Goal: Information Seeking & Learning: Learn about a topic

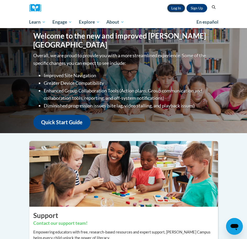
click at [174, 7] on link "Log In" at bounding box center [176, 8] width 18 height 8
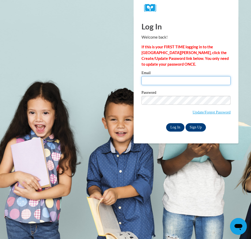
type input "agalusha@kusd.edu"
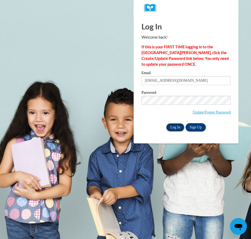
click at [175, 126] on input "Log In" at bounding box center [175, 127] width 18 height 8
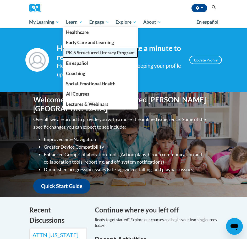
click at [81, 50] on span "PK-5 Structured Literacy Program" at bounding box center [100, 53] width 69 height 6
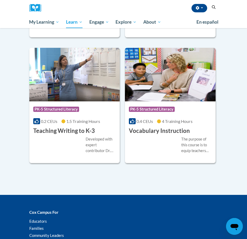
scroll to position [813, 0]
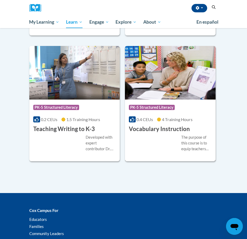
click at [154, 122] on div "0.4 CEUs 4 Training Hours" at bounding box center [170, 119] width 83 height 6
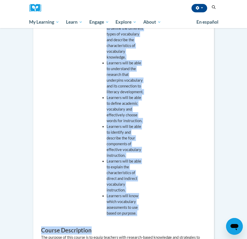
scroll to position [245, 0]
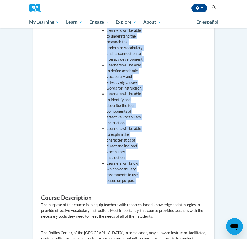
drag, startPoint x: 100, startPoint y: 73, endPoint x: 140, endPoint y: 181, distance: 115.0
click at [140, 181] on ul "Learners will be able to define the different types of vocabulary and describe …" at bounding box center [119, 85] width 47 height 196
copy ul "Learners will be able to define the different types of vocabulary and describe …"
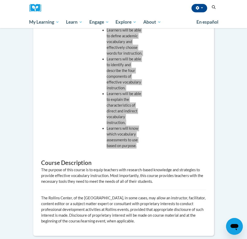
scroll to position [377, 0]
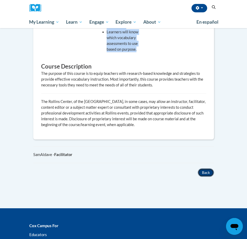
click at [207, 172] on button "Back" at bounding box center [206, 172] width 16 height 8
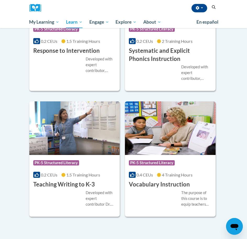
scroll to position [796, 0]
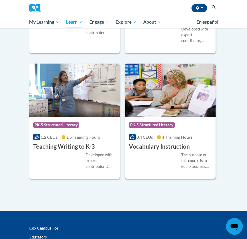
click at [141, 155] on div "The purpose of this course is to equip teachers with research-based knowledge a…" at bounding box center [170, 160] width 83 height 17
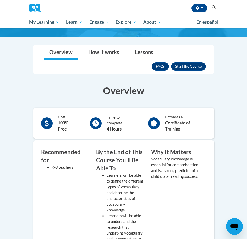
scroll to position [26, 0]
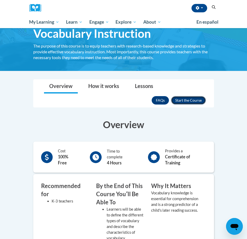
click at [197, 102] on button "Enroll" at bounding box center [188, 100] width 35 height 8
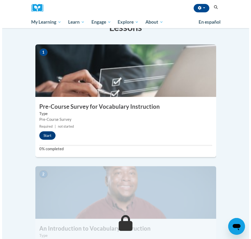
scroll to position [131, 0]
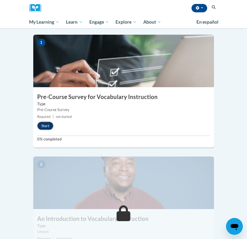
click at [39, 121] on button "Start" at bounding box center [45, 125] width 16 height 8
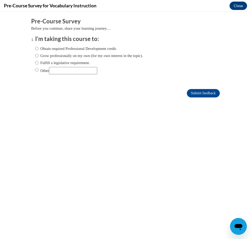
scroll to position [0, 0]
click at [35, 63] on input "Fulfill a legislative requirement." at bounding box center [36, 63] width 3 height 6
radio input "true"
click at [201, 92] on input "Submit feedback" at bounding box center [203, 93] width 33 height 8
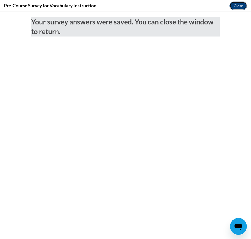
click at [239, 4] on button "Close" at bounding box center [239, 6] width 18 height 8
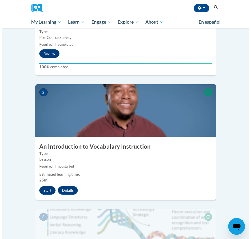
scroll to position [210, 0]
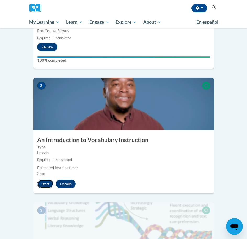
click at [45, 179] on button "Start" at bounding box center [45, 183] width 16 height 8
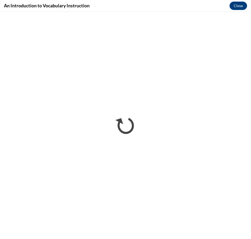
scroll to position [0, 0]
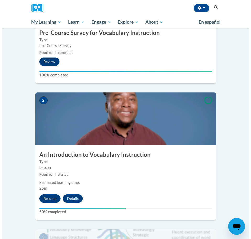
scroll to position [210, 0]
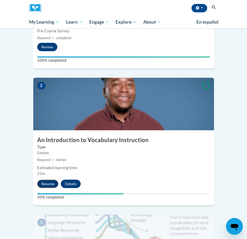
click at [48, 179] on button "Resume" at bounding box center [47, 183] width 21 height 8
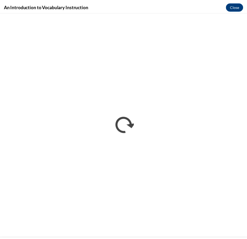
scroll to position [0, 0]
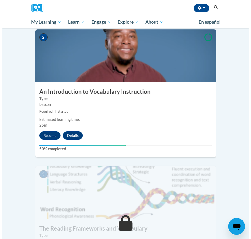
scroll to position [262, 0]
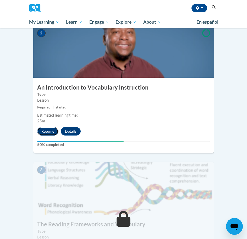
click at [51, 127] on button "Resume" at bounding box center [47, 131] width 21 height 8
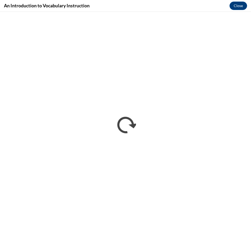
scroll to position [0, 0]
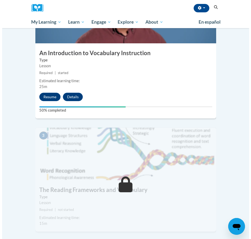
scroll to position [289, 0]
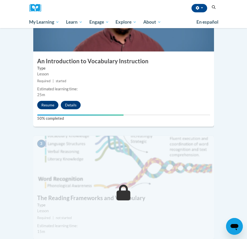
click at [181, 141] on img at bounding box center [123, 162] width 181 height 52
click at [49, 101] on button "Resume" at bounding box center [47, 105] width 21 height 8
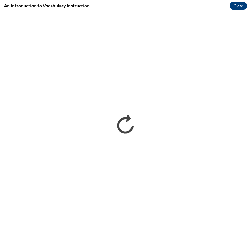
scroll to position [0, 0]
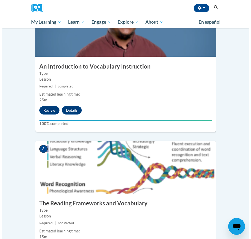
scroll to position [289, 0]
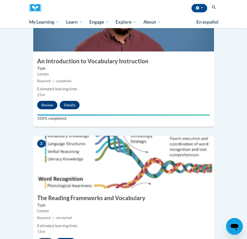
click at [45, 238] on button "Start" at bounding box center [45, 242] width 16 height 8
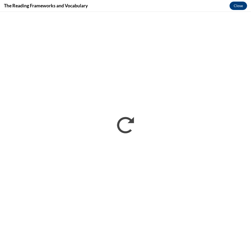
scroll to position [0, 0]
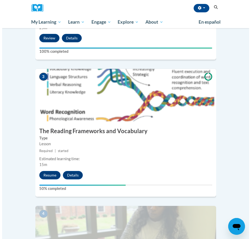
scroll to position [367, 0]
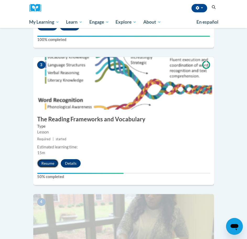
click at [44, 159] on button "Resume" at bounding box center [47, 163] width 21 height 8
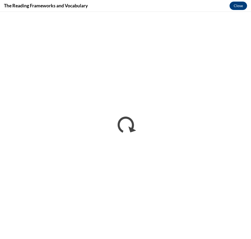
scroll to position [0, 0]
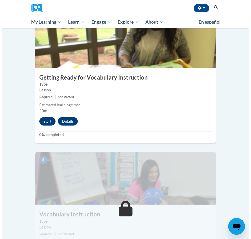
scroll to position [525, 0]
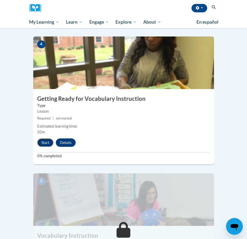
click at [46, 138] on button "Start" at bounding box center [45, 142] width 16 height 8
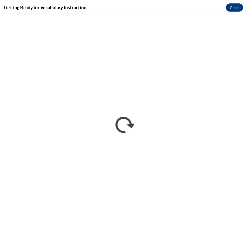
scroll to position [0, 0]
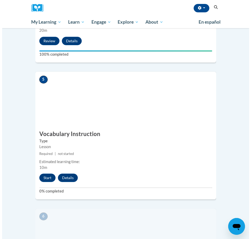
scroll to position [656, 0]
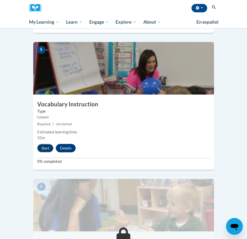
click at [44, 144] on button "Start" at bounding box center [45, 148] width 16 height 8
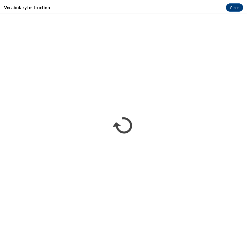
scroll to position [0, 0]
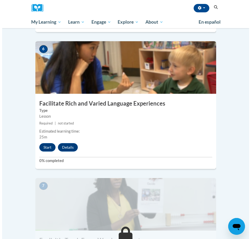
scroll to position [787, 0]
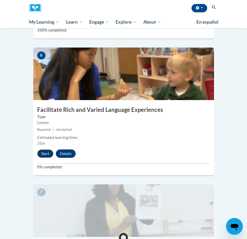
click at [43, 149] on button "Start" at bounding box center [45, 153] width 16 height 8
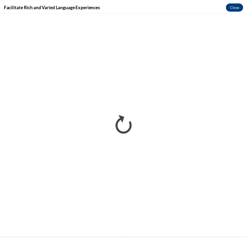
scroll to position [0, 0]
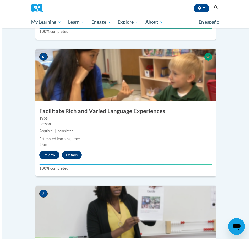
scroll to position [787, 0]
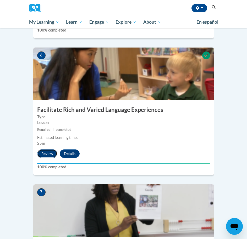
click at [47, 149] on button "Review" at bounding box center [47, 153] width 20 height 8
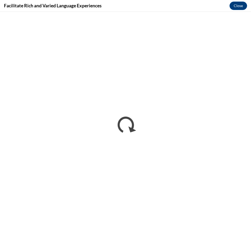
scroll to position [0, 0]
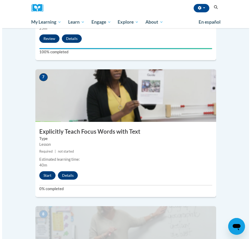
scroll to position [918, 0]
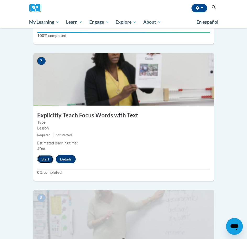
click at [45, 155] on button "Start" at bounding box center [45, 159] width 16 height 8
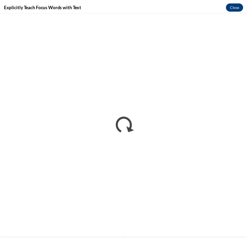
scroll to position [0, 0]
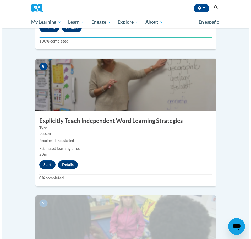
scroll to position [1023, 0]
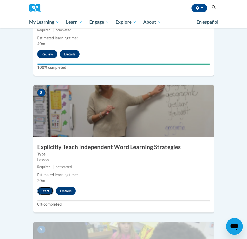
click at [43, 187] on button "Start" at bounding box center [45, 191] width 16 height 8
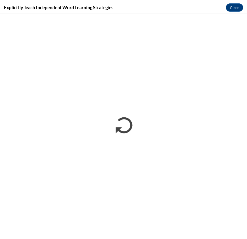
scroll to position [0, 0]
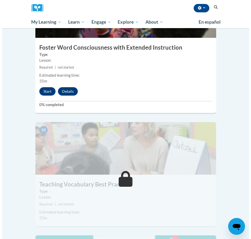
scroll to position [1233, 0]
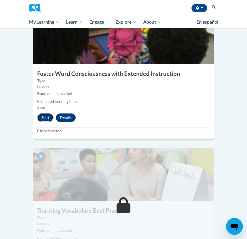
click at [48, 113] on button "Start" at bounding box center [45, 117] width 16 height 8
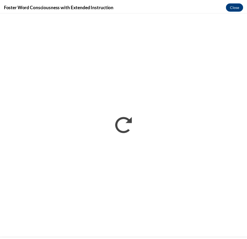
scroll to position [0, 0]
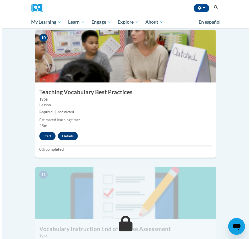
scroll to position [1338, 0]
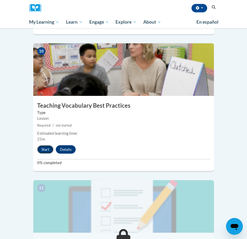
click at [46, 145] on button "Start" at bounding box center [45, 149] width 16 height 8
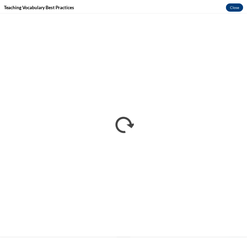
scroll to position [0, 0]
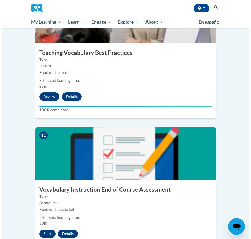
scroll to position [1391, 0]
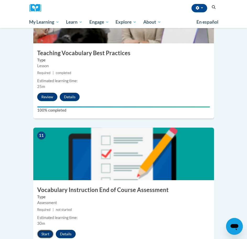
click at [45, 230] on button "Start" at bounding box center [45, 234] width 16 height 8
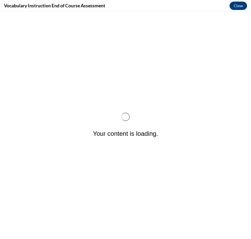
scroll to position [0, 0]
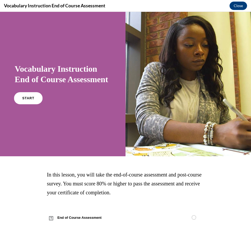
click at [35, 104] on link "START" at bounding box center [28, 98] width 29 height 12
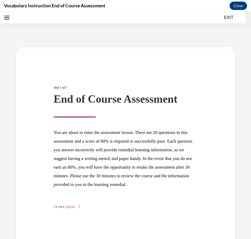
scroll to position [16, 0]
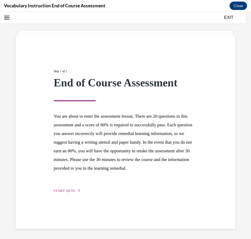
click at [66, 192] on span "START QUIZ" at bounding box center [65, 191] width 22 height 4
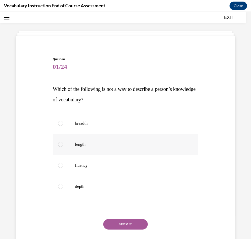
click at [61, 145] on div at bounding box center [60, 144] width 5 height 5
click at [61, 145] on input "length" at bounding box center [60, 144] width 5 height 5
radio input "true"
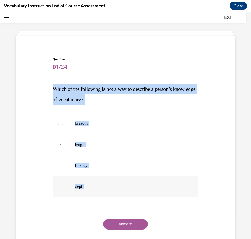
drag, startPoint x: 47, startPoint y: 86, endPoint x: 105, endPoint y: 192, distance: 121.0
click at [105, 192] on div "Question 01/24 Which of the following is not a way to describe a person’s knowl…" at bounding box center [125, 151] width 223 height 221
copy div "Which of the following is not a way to describe a person’s knowledge of vocabul…"
click at [119, 223] on button "SUBMIT" at bounding box center [125, 224] width 45 height 10
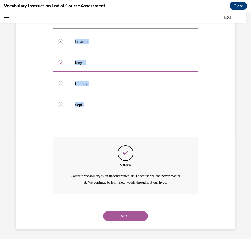
scroll to position [99, 0]
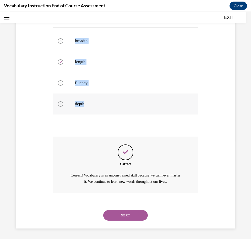
click at [132, 103] on p "depth" at bounding box center [130, 103] width 110 height 5
click at [127, 215] on button "NEXT" at bounding box center [125, 215] width 45 height 10
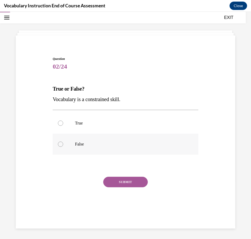
click at [60, 144] on div at bounding box center [60, 143] width 5 height 5
click at [60, 144] on input "False" at bounding box center [60, 143] width 5 height 5
radio input "true"
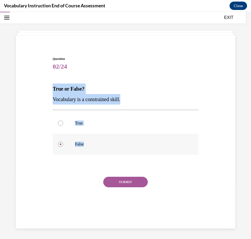
drag, startPoint x: 44, startPoint y: 85, endPoint x: 119, endPoint y: 138, distance: 91.4
click at [119, 138] on div "Question 02/24 True or False? Vocabulary is a constrained skill. True False Cor…" at bounding box center [125, 130] width 223 height 179
copy div "True or False? Vocabulary is a constrained skill. True False"
click at [126, 181] on button "SUBMIT" at bounding box center [125, 182] width 45 height 10
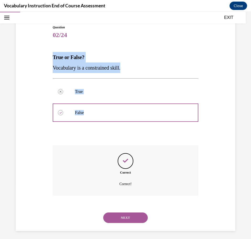
scroll to position [50, 0]
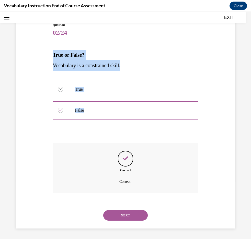
click at [121, 217] on button "NEXT" at bounding box center [125, 215] width 45 height 10
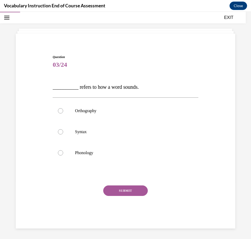
scroll to position [18, 0]
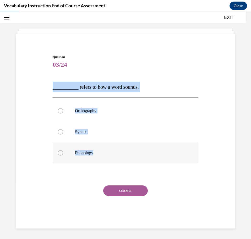
drag, startPoint x: 47, startPoint y: 84, endPoint x: 121, endPoint y: 153, distance: 101.2
click at [121, 153] on div "Question 03/24 __________ refers to how a word sounds. Orthography Syntax Phono…" at bounding box center [125, 133] width 223 height 189
copy div "__________ refers to how a word sounds. Orthography Syntax Phonology"
click at [60, 154] on div at bounding box center [60, 152] width 5 height 5
click at [60, 154] on input "Phonology" at bounding box center [60, 152] width 5 height 5
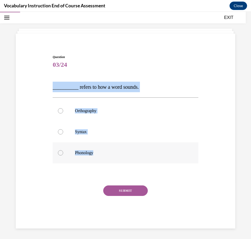
radio input "true"
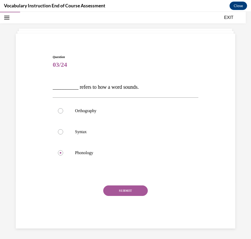
click at [126, 190] on button "SUBMIT" at bounding box center [125, 190] width 45 height 10
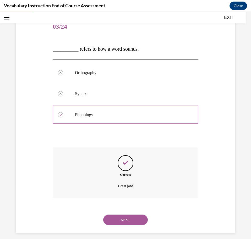
scroll to position [61, 0]
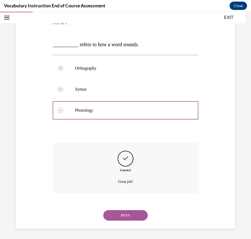
click at [125, 214] on button "NEXT" at bounding box center [125, 215] width 45 height 10
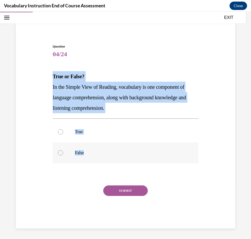
drag, startPoint x: 51, startPoint y: 73, endPoint x: 97, endPoint y: 152, distance: 91.3
click at [97, 152] on div "Question 04/24 True or False? In the Simple View of Reading, vocabulary is one …" at bounding box center [125, 132] width 148 height 192
copy div "True or False? In the Simple View of Reading, vocabulary is one component of la…"
click at [59, 133] on div at bounding box center [60, 131] width 5 height 5
click at [59, 133] on input "True" at bounding box center [60, 131] width 5 height 5
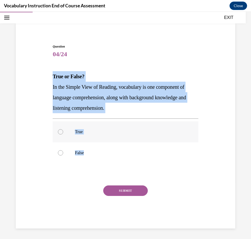
radio input "true"
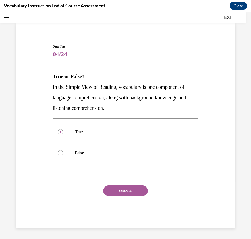
click at [116, 189] on button "SUBMIT" at bounding box center [125, 190] width 45 height 10
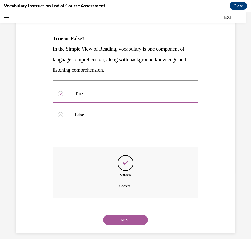
scroll to position [71, 0]
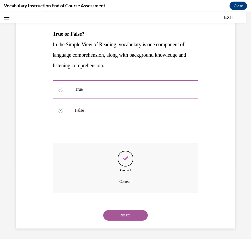
click at [123, 212] on button "NEXT" at bounding box center [125, 215] width 45 height 10
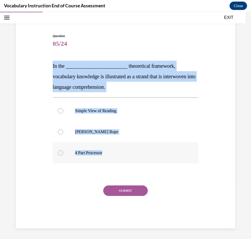
drag, startPoint x: 46, startPoint y: 63, endPoint x: 111, endPoint y: 156, distance: 113.0
click at [111, 156] on div "Question 05/24 In the ________________________ theoretical framework, vocabular…" at bounding box center [125, 123] width 223 height 210
copy div "In the ________________________ theoretical framework, vocabulary knowledge is …"
click at [60, 132] on div at bounding box center [60, 131] width 5 height 5
click at [60, 132] on input "Scarborough's Rope" at bounding box center [60, 131] width 5 height 5
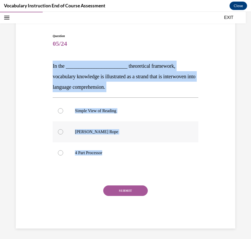
radio input "true"
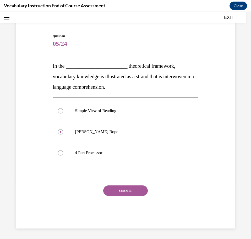
click at [125, 190] on button "SUBMIT" at bounding box center [125, 190] width 45 height 10
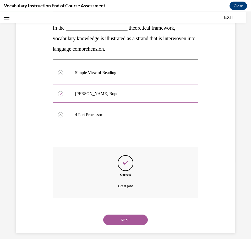
scroll to position [82, 0]
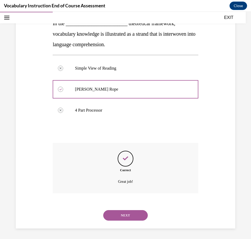
click at [120, 214] on button "NEXT" at bounding box center [125, 215] width 45 height 10
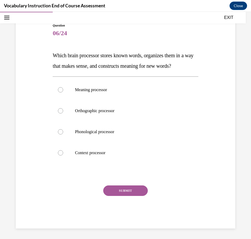
scroll to position [50, 0]
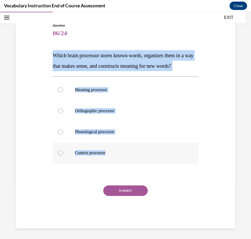
drag, startPoint x: 49, startPoint y: 53, endPoint x: 137, endPoint y: 147, distance: 129.2
click at [137, 147] on div "Question 06/24 Which brain processor stores known words, organizes them in a wa…" at bounding box center [125, 117] width 223 height 221
copy div "Which brain processor stores known words, organizes them in a way that makes se…"
click at [60, 90] on div at bounding box center [60, 89] width 5 height 5
click at [60, 90] on input "Meaning processor" at bounding box center [60, 89] width 5 height 5
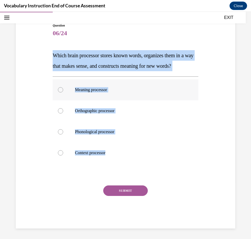
radio input "true"
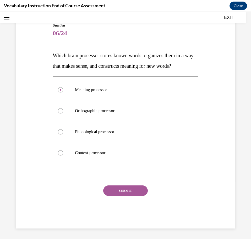
click at [123, 192] on button "SUBMIT" at bounding box center [125, 190] width 45 height 10
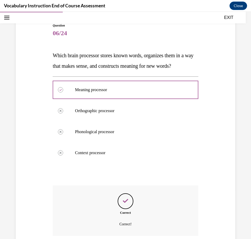
scroll to position [92, 0]
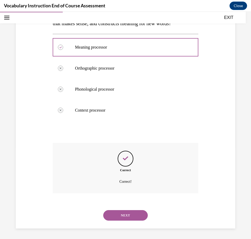
click at [126, 216] on button "NEXT" at bounding box center [125, 215] width 45 height 10
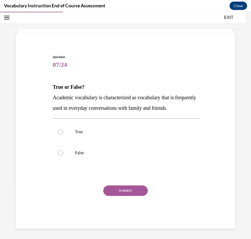
scroll to position [29, 0]
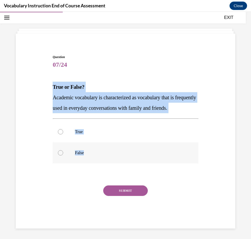
drag, startPoint x: 45, startPoint y: 73, endPoint x: 101, endPoint y: 145, distance: 91.6
click at [101, 145] on div "Question 07/24 True or False? Academic vocabulary is characterized as vocabular…" at bounding box center [125, 133] width 223 height 189
copy div "True or False? Academic vocabulary is characterized as vocabulary that is frequ…"
click at [60, 153] on div at bounding box center [60, 152] width 5 height 5
click at [60, 153] on input "False" at bounding box center [60, 152] width 5 height 5
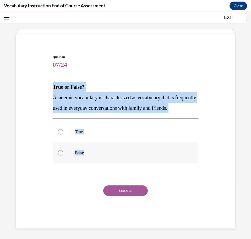
radio input "true"
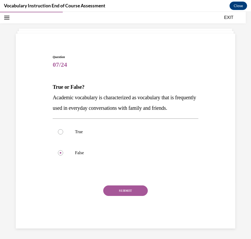
click at [131, 192] on button "SUBMIT" at bounding box center [125, 190] width 45 height 10
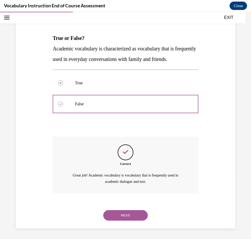
scroll to position [78, 0]
click at [130, 218] on button "NEXT" at bounding box center [125, 215] width 45 height 10
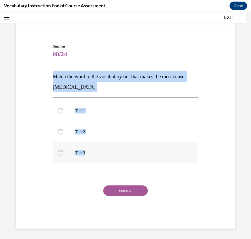
drag, startPoint x: 44, startPoint y: 70, endPoint x: 112, endPoint y: 153, distance: 108.5
click at [112, 153] on div "Question 08/24 Match the word to the vocabulary tier that makes the most sense:…" at bounding box center [125, 128] width 223 height 200
copy div "Match the word to the vocabulary tier that makes the most sense: anaphylaxis Ti…"
click at [61, 152] on div at bounding box center [60, 152] width 5 height 5
click at [61, 152] on input "Tier 3" at bounding box center [60, 152] width 5 height 5
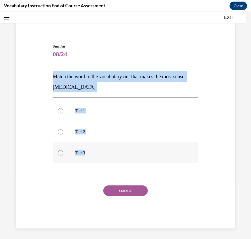
radio input "true"
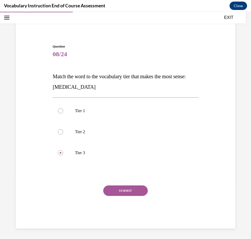
click at [123, 189] on button "SUBMIT" at bounding box center [125, 190] width 45 height 10
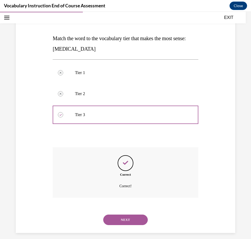
scroll to position [71, 0]
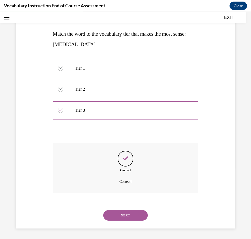
click at [126, 218] on button "NEXT" at bounding box center [125, 215] width 45 height 10
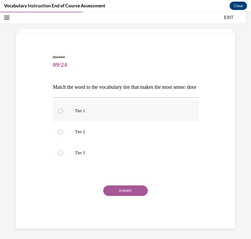
click at [60, 112] on div at bounding box center [60, 110] width 5 height 5
click at [60, 112] on input "Tier 1" at bounding box center [60, 110] width 5 height 5
radio input "true"
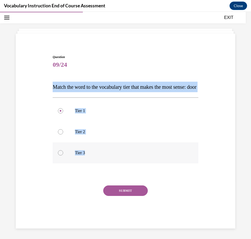
drag, startPoint x: 41, startPoint y: 73, endPoint x: 108, endPoint y: 146, distance: 99.2
click at [108, 146] on div "Question 09/24 Match the word to the vocabulary tier that makes the most sense:…" at bounding box center [125, 133] width 223 height 189
copy div "Match the word to the vocabulary tier that makes the most sense: door Tier 1 Ti…"
click at [119, 189] on button "SUBMIT" at bounding box center [125, 190] width 45 height 10
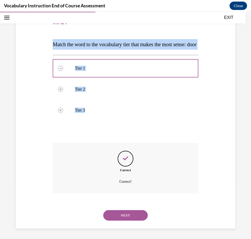
scroll to position [71, 0]
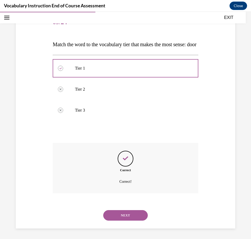
click at [142, 124] on div "Question 09/24 Match the word to the vocabulary tier that makes the most sense:…" at bounding box center [126, 120] width 146 height 216
click at [129, 215] on button "NEXT" at bounding box center [125, 215] width 45 height 10
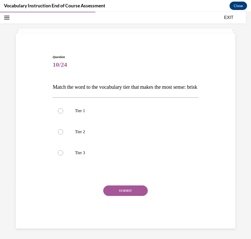
scroll to position [29, 0]
click at [60, 131] on div at bounding box center [60, 131] width 5 height 5
click at [60, 131] on input "Tier 2" at bounding box center [60, 131] width 5 height 5
radio input "true"
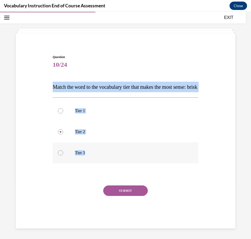
drag, startPoint x: 51, startPoint y: 78, endPoint x: 99, endPoint y: 155, distance: 90.1
click at [99, 155] on div "Question 10/24 Match the word to the vocabulary tier that makes the most sense:…" at bounding box center [125, 138] width 148 height 182
copy div "Match the word to the vocabulary tier that makes the most sense: brisk Tier 1 T…"
click at [121, 192] on button "SUBMIT" at bounding box center [125, 190] width 45 height 10
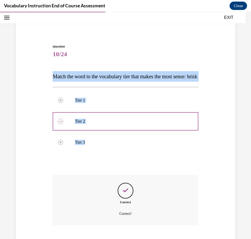
scroll to position [71, 0]
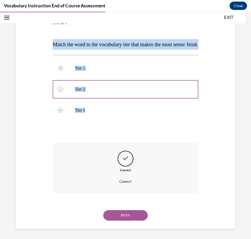
click at [121, 212] on button "NEXT" at bounding box center [125, 215] width 45 height 10
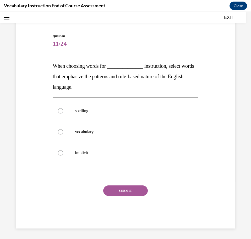
scroll to position [39, 0]
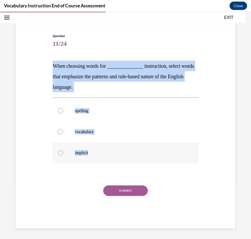
drag, startPoint x: 47, startPoint y: 62, endPoint x: 118, endPoint y: 151, distance: 113.9
click at [118, 151] on div "Question 11/24 When choosing words for ______________ instruction, select words…" at bounding box center [125, 123] width 223 height 210
click at [98, 138] on label "vocabulary" at bounding box center [126, 131] width 146 height 21
click at [63, 134] on input "vocabulary" at bounding box center [60, 131] width 5 height 5
radio input "true"
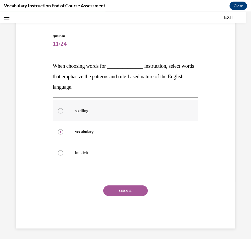
click at [60, 110] on div at bounding box center [60, 110] width 5 height 5
click at [60, 110] on input "spelling" at bounding box center [60, 110] width 5 height 5
radio input "true"
click at [125, 187] on button "SUBMIT" at bounding box center [125, 190] width 45 height 10
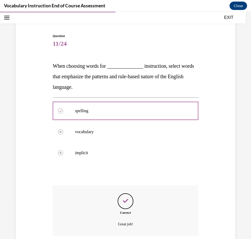
scroll to position [82, 0]
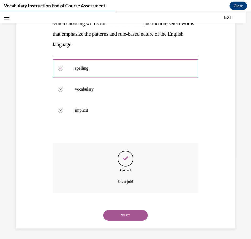
click at [124, 215] on button "NEXT" at bounding box center [125, 215] width 45 height 10
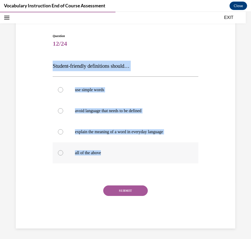
drag, startPoint x: 47, startPoint y: 63, endPoint x: 128, endPoint y: 146, distance: 115.8
click at [128, 146] on div "Question 12/24 Student-friendly definitions should… use simple words avoid lang…" at bounding box center [125, 123] width 223 height 210
click at [128, 146] on label "all of the above" at bounding box center [126, 152] width 146 height 21
click at [63, 150] on input "all of the above" at bounding box center [60, 152] width 5 height 5
radio input "true"
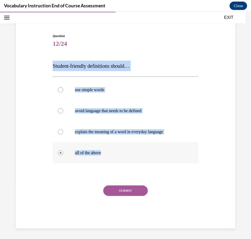
drag, startPoint x: 46, startPoint y: 65, endPoint x: 128, endPoint y: 148, distance: 117.3
click at [128, 148] on div "Question 12/24 Student-friendly definitions should… use simple words avoid lang…" at bounding box center [125, 123] width 223 height 210
click at [134, 189] on button "SUBMIT" at bounding box center [125, 190] width 45 height 10
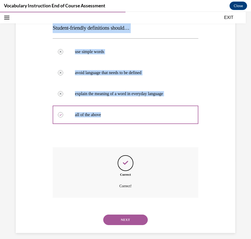
scroll to position [82, 0]
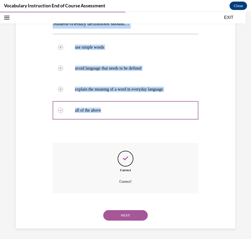
click at [122, 216] on button "NEXT" at bounding box center [125, 215] width 45 height 10
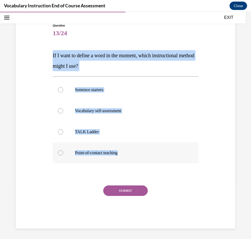
drag, startPoint x: 47, startPoint y: 51, endPoint x: 165, endPoint y: 147, distance: 152.6
click at [165, 147] on div "Question 13/24 If I want to define a word in the moment, which instructional me…" at bounding box center [125, 117] width 223 height 221
click at [59, 153] on div at bounding box center [60, 152] width 5 height 5
click at [59, 153] on input "Point-of-contact teaching" at bounding box center [60, 152] width 5 height 5
radio input "true"
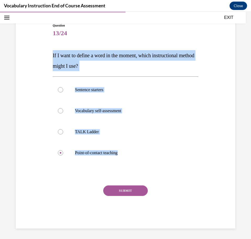
click at [123, 190] on button "SUBMIT" at bounding box center [125, 190] width 45 height 10
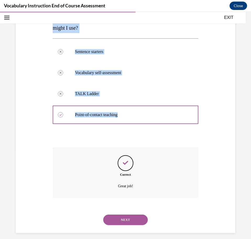
scroll to position [92, 0]
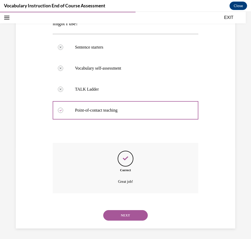
click at [125, 209] on div "NEXT" at bounding box center [126, 215] width 146 height 21
click at [128, 214] on button "NEXT" at bounding box center [125, 215] width 45 height 10
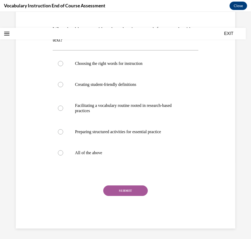
scroll to position [0, 0]
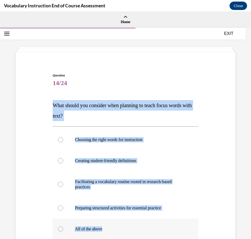
drag, startPoint x: 50, startPoint y: 104, endPoint x: 122, endPoint y: 221, distance: 137.8
click at [122, 221] on div "Question 14/24 What should you consider when planning to teach focus words with…" at bounding box center [125, 180] width 223 height 247
click at [59, 230] on div at bounding box center [60, 228] width 5 height 5
click at [59, 230] on input "All of the above" at bounding box center [60, 228] width 5 height 5
radio input "true"
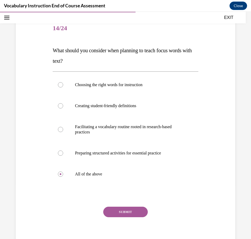
scroll to position [76, 0]
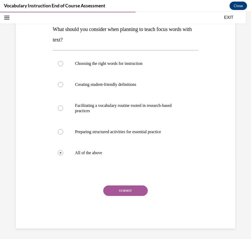
click at [124, 192] on button "SUBMIT" at bounding box center [125, 190] width 45 height 10
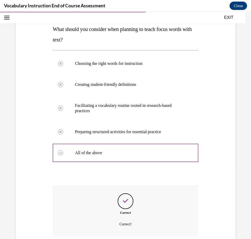
scroll to position [119, 0]
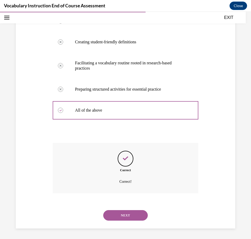
click at [125, 216] on button "NEXT" at bounding box center [125, 215] width 45 height 10
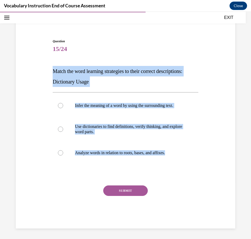
drag, startPoint x: 49, startPoint y: 66, endPoint x: 198, endPoint y: 153, distance: 172.3
click at [198, 153] on div "Question 15/24 Match the word learning strategies to their correct descriptions…" at bounding box center [125, 125] width 223 height 205
click at [70, 135] on label "Use dictionaries to find definitions, verify thinking, and explore word parts." at bounding box center [126, 129] width 146 height 26
click at [63, 132] on input "Use dictionaries to find definitions, verify thinking, and explore word parts." at bounding box center [60, 128] width 5 height 5
radio input "true"
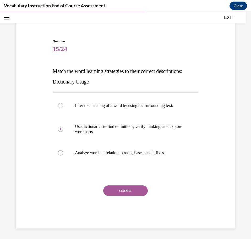
click at [126, 190] on button "SUBMIT" at bounding box center [125, 190] width 45 height 10
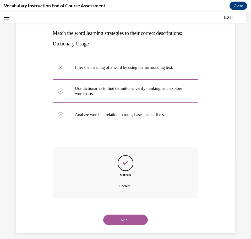
scroll to position [77, 0]
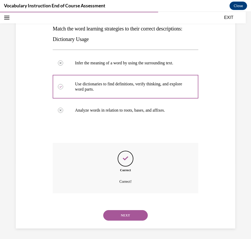
click at [122, 215] on button "NEXT" at bounding box center [125, 215] width 45 height 10
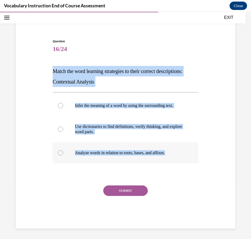
drag, startPoint x: 43, startPoint y: 69, endPoint x: 191, endPoint y: 151, distance: 170.1
click at [191, 151] on div "Question 16/24 Match the word learning strategies to their correct descriptions…" at bounding box center [125, 125] width 223 height 205
click at [60, 106] on div at bounding box center [60, 105] width 5 height 5
click at [60, 106] on input "Infer the meaning of a word by using the surrounding text." at bounding box center [60, 105] width 5 height 5
radio input "true"
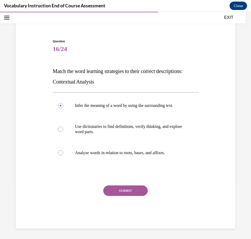
click at [122, 190] on button "SUBMIT" at bounding box center [125, 190] width 45 height 10
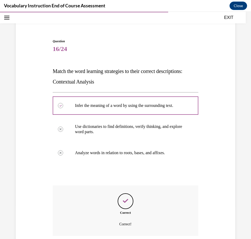
scroll to position [77, 0]
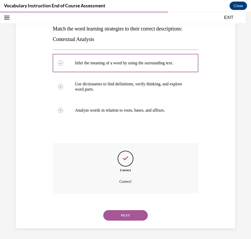
click at [124, 213] on button "NEXT" at bounding box center [125, 215] width 45 height 10
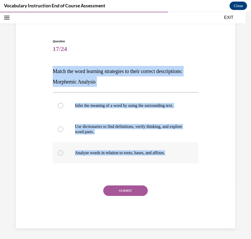
drag, startPoint x: 51, startPoint y: 67, endPoint x: 183, endPoint y: 150, distance: 155.6
click at [183, 150] on div "Question 17/24 Match the word learning strategies to their correct descriptions…" at bounding box center [125, 129] width 148 height 197
click at [61, 154] on div at bounding box center [60, 152] width 5 height 5
click at [61, 154] on input "Analyze words in relation to roots, bases, and affixes." at bounding box center [60, 152] width 5 height 5
radio input "true"
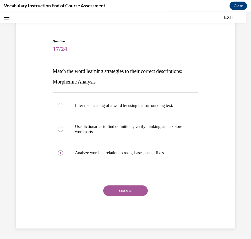
click at [125, 192] on button "SUBMIT" at bounding box center [125, 190] width 45 height 10
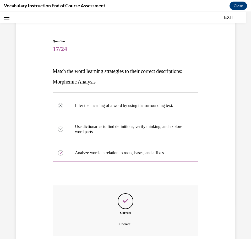
scroll to position [77, 0]
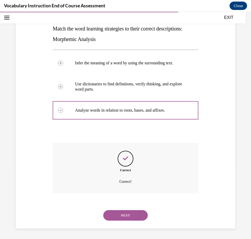
click at [122, 215] on button "NEXT" at bounding box center [125, 215] width 45 height 10
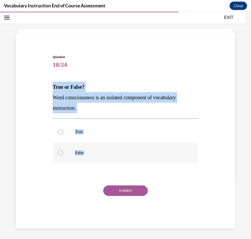
drag, startPoint x: 47, startPoint y: 84, endPoint x: 114, endPoint y: 149, distance: 92.8
click at [114, 149] on div "Question 18/24 True or False? Word consciousness is an isolated component of vo…" at bounding box center [125, 133] width 223 height 189
click at [58, 151] on div at bounding box center [60, 152] width 5 height 5
click at [58, 151] on input "False" at bounding box center [60, 152] width 5 height 5
radio input "true"
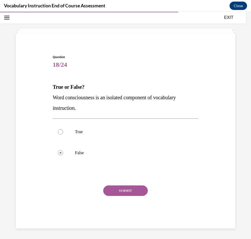
click at [120, 187] on button "SUBMIT" at bounding box center [125, 190] width 45 height 10
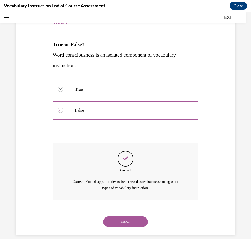
scroll to position [67, 0]
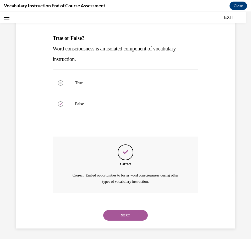
click at [126, 214] on button "NEXT" at bounding box center [125, 215] width 45 height 10
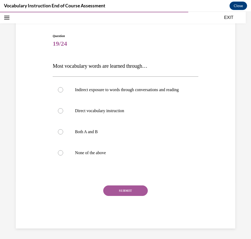
scroll to position [45, 0]
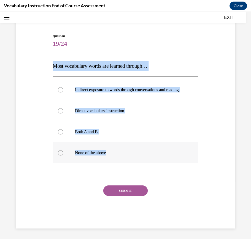
drag, startPoint x: 51, startPoint y: 58, endPoint x: 130, endPoint y: 148, distance: 120.3
click at [130, 148] on div "Question 19/24 Most vocabulary words are learned through… Indirect exposure to …" at bounding box center [125, 127] width 148 height 203
click at [61, 87] on div at bounding box center [60, 89] width 5 height 5
click at [61, 87] on input "Indirect exposure to words through conversations and reading" at bounding box center [60, 89] width 5 height 5
radio input "true"
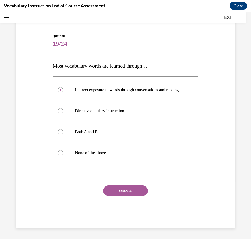
click at [121, 191] on button "SUBMIT" at bounding box center [125, 190] width 45 height 10
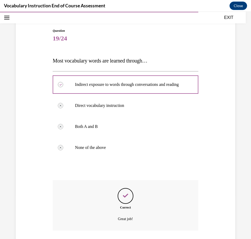
scroll to position [87, 0]
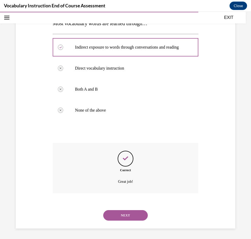
click at [128, 213] on button "NEXT" at bounding box center [125, 215] width 45 height 10
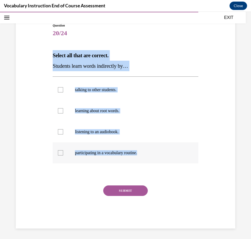
drag, startPoint x: 52, startPoint y: 52, endPoint x: 154, endPoint y: 161, distance: 149.0
click at [154, 161] on div "Question 20/24 Select all that are correct. Students learn words indirectly by……" at bounding box center [125, 121] width 148 height 213
click at [37, 94] on div "Question 20/24 Select all that are correct. Students learn words indirectly by……" at bounding box center [125, 117] width 223 height 221
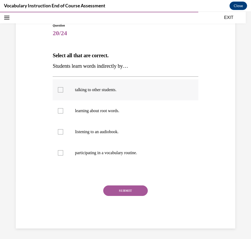
click at [62, 90] on div at bounding box center [60, 89] width 5 height 5
click at [62, 90] on input "talking to other students." at bounding box center [60, 89] width 5 height 5
checkbox input "true"
click at [60, 131] on div at bounding box center [60, 131] width 5 height 5
click at [60, 131] on input "listening to an audiobook." at bounding box center [60, 131] width 5 height 5
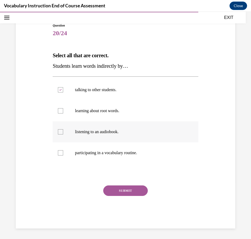
checkbox input "true"
click at [134, 188] on button "SUBMIT" at bounding box center [125, 190] width 45 height 10
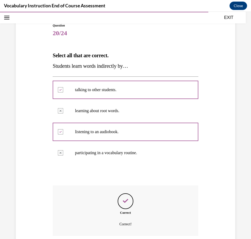
scroll to position [92, 0]
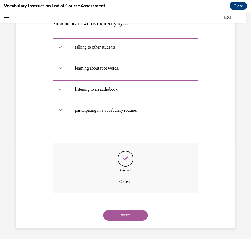
click at [127, 214] on button "NEXT" at bounding box center [125, 215] width 45 height 10
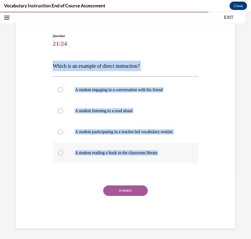
drag, startPoint x: 47, startPoint y: 66, endPoint x: 172, endPoint y: 152, distance: 151.2
click at [172, 152] on div "Question 21/24 Which is an example of direct instruction? A student engaging in…" at bounding box center [125, 123] width 223 height 210
click at [61, 131] on div at bounding box center [60, 131] width 5 height 5
click at [61, 131] on input "A student participating in a teacher-led vocabulary routine" at bounding box center [60, 131] width 5 height 5
radio input "true"
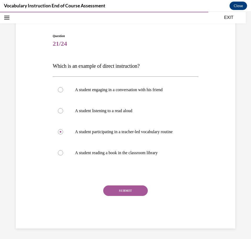
click at [133, 187] on button "SUBMIT" at bounding box center [125, 190] width 45 height 10
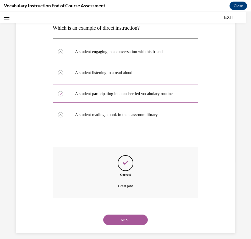
scroll to position [82, 0]
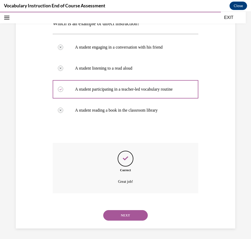
click at [118, 211] on button "NEXT" at bounding box center [125, 215] width 45 height 10
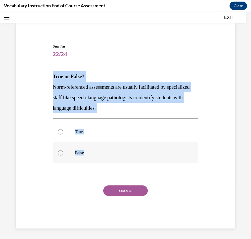
drag, startPoint x: 49, startPoint y: 73, endPoint x: 107, endPoint y: 147, distance: 93.8
click at [107, 147] on div "Question 22/24 True or False? Norm-referenced assessments are usually facilitat…" at bounding box center [125, 128] width 223 height 200
click at [160, 149] on label "False" at bounding box center [126, 152] width 146 height 21
click at [63, 150] on input "False" at bounding box center [60, 152] width 5 height 5
radio input "true"
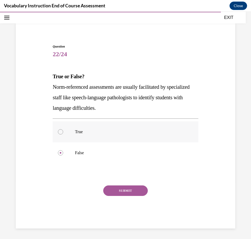
click at [60, 132] on div at bounding box center [60, 131] width 5 height 5
click at [60, 132] on input "True" at bounding box center [60, 131] width 5 height 5
radio input "true"
click at [126, 190] on button "SUBMIT" at bounding box center [125, 190] width 45 height 10
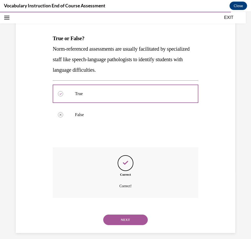
scroll to position [71, 0]
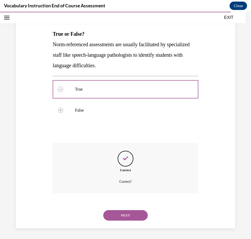
click at [122, 213] on button "NEXT" at bounding box center [125, 215] width 45 height 10
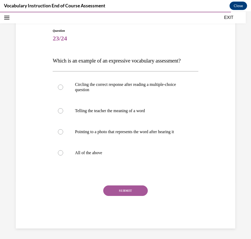
scroll to position [50, 0]
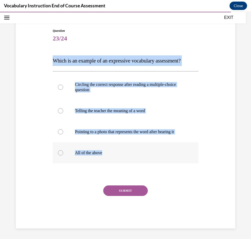
drag, startPoint x: 44, startPoint y: 53, endPoint x: 118, endPoint y: 154, distance: 124.7
click at [118, 154] on div "Question 23/24 Which is an example of an expressive vocabulary assessment? Circ…" at bounding box center [125, 121] width 223 height 216
click at [62, 108] on div at bounding box center [60, 110] width 5 height 5
click at [62, 108] on input "Telling the teacher the meaning of a word" at bounding box center [60, 110] width 5 height 5
radio input "true"
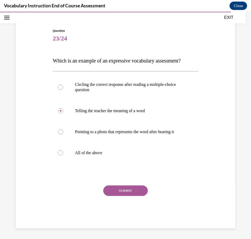
click at [123, 193] on button "SUBMIT" at bounding box center [125, 190] width 45 height 10
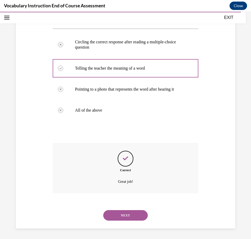
scroll to position [92, 0]
click at [123, 215] on button "NEXT" at bounding box center [125, 215] width 45 height 10
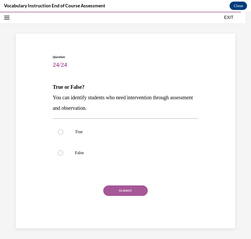
scroll to position [18, 0]
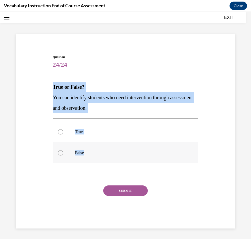
drag, startPoint x: 51, startPoint y: 85, endPoint x: 116, endPoint y: 146, distance: 89.1
click at [116, 146] on div "Question 24/24 True or False? You can identify students who need intervention t…" at bounding box center [125, 138] width 148 height 182
click at [60, 132] on div at bounding box center [60, 131] width 5 height 5
click at [60, 132] on input "True" at bounding box center [60, 131] width 5 height 5
radio input "true"
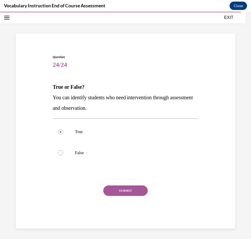
click at [124, 189] on button "SUBMIT" at bounding box center [125, 190] width 45 height 10
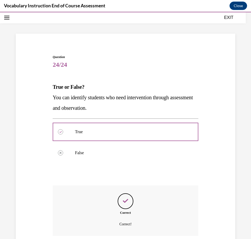
scroll to position [61, 0]
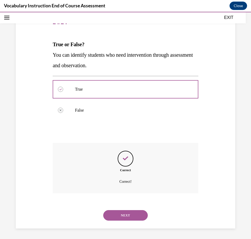
click at [125, 214] on button "NEXT" at bounding box center [125, 215] width 45 height 10
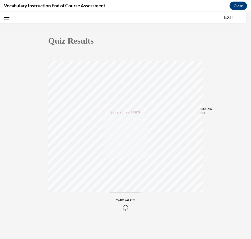
scroll to position [42, 0]
click at [230, 17] on button "EXIT" at bounding box center [228, 17] width 31 height 6
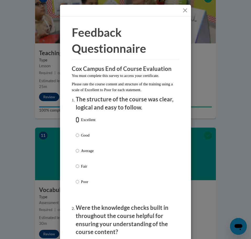
click at [76, 120] on input "Excellent" at bounding box center [77, 120] width 3 height 6
radio input "true"
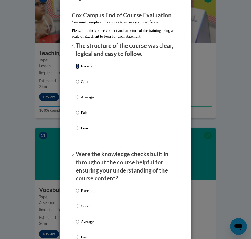
scroll to position [131, 0]
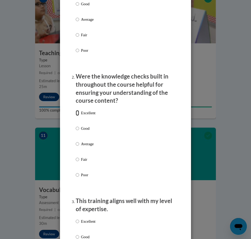
click at [76, 113] on input "Excellent" at bounding box center [77, 113] width 3 height 6
radio input "true"
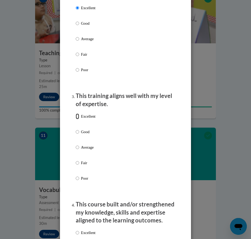
click at [76, 116] on input "Excellent" at bounding box center [77, 116] width 3 height 6
radio input "true"
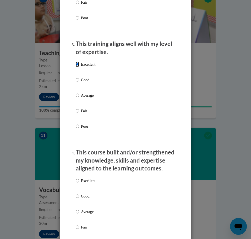
scroll to position [367, 0]
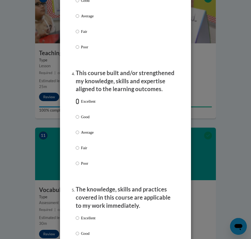
click at [77, 102] on input "Excellent" at bounding box center [77, 101] width 3 height 6
radio input "true"
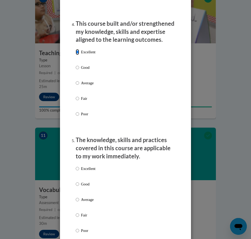
scroll to position [472, 0]
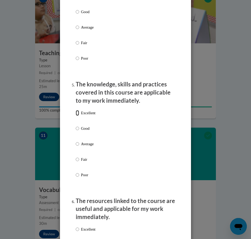
click at [76, 111] on input "Excellent" at bounding box center [77, 113] width 3 height 6
radio input "true"
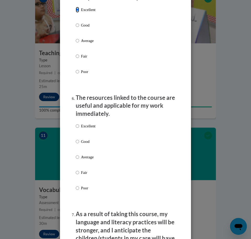
scroll to position [577, 0]
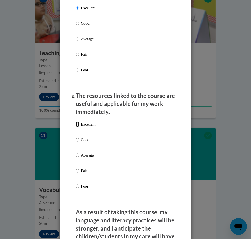
click at [76, 122] on input "Excellent" at bounding box center [77, 124] width 3 height 6
radio input "true"
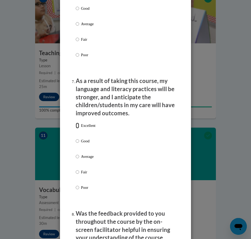
click at [76, 123] on input "Excellent" at bounding box center [77, 126] width 3 height 6
radio input "true"
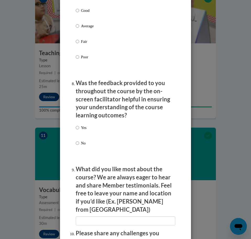
scroll to position [840, 0]
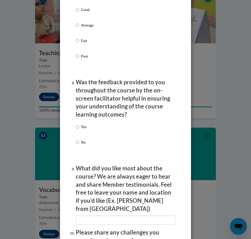
click at [76, 128] on label "Yes" at bounding box center [81, 131] width 11 height 14
click at [76, 128] on input "Yes" at bounding box center [77, 127] width 3 height 6
radio input "true"
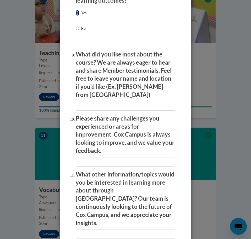
scroll to position [1005, 0]
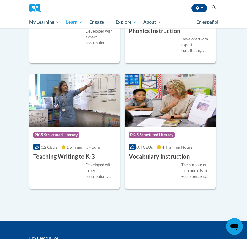
scroll to position [787, 0]
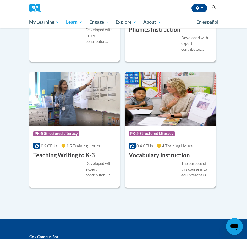
click at [82, 138] on div "Course Category: PK-5 Structured Literacy" at bounding box center [74, 134] width 83 height 12
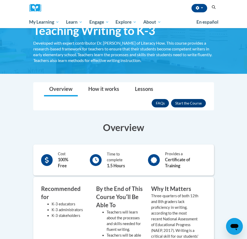
scroll to position [52, 0]
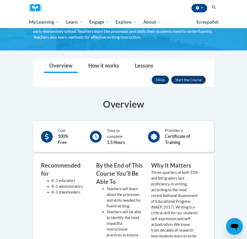
click at [180, 79] on button "Enroll" at bounding box center [188, 80] width 35 height 8
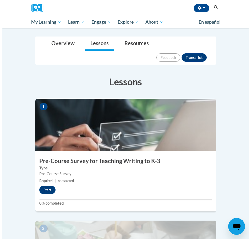
scroll to position [105, 0]
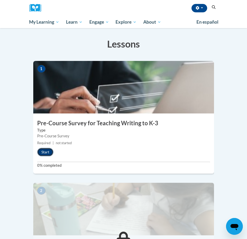
click at [45, 148] on button "Start" at bounding box center [45, 152] width 16 height 8
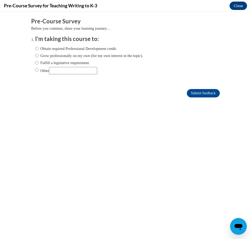
scroll to position [0, 0]
click at [35, 63] on input "Fulfill a legislative requirement." at bounding box center [36, 63] width 3 height 6
radio input "true"
click at [194, 93] on input "Submit feedback" at bounding box center [203, 93] width 33 height 8
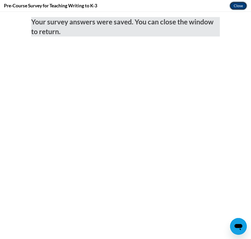
drag, startPoint x: 235, startPoint y: 5, endPoint x: 223, endPoint y: 53, distance: 49.1
click at [235, 5] on button "Close" at bounding box center [239, 6] width 18 height 8
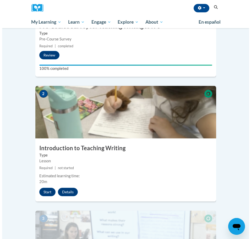
scroll to position [210, 0]
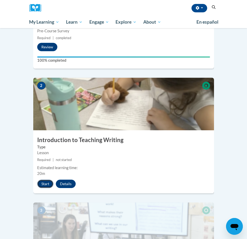
click at [43, 179] on button "Start" at bounding box center [45, 183] width 16 height 8
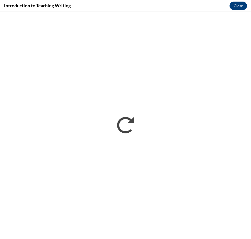
scroll to position [0, 0]
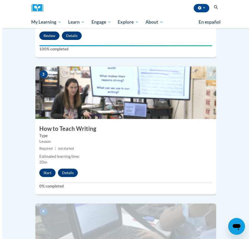
scroll to position [367, 0]
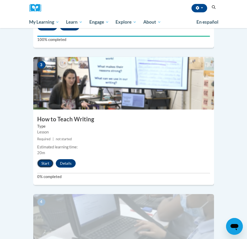
click at [45, 159] on button "Start" at bounding box center [45, 163] width 16 height 8
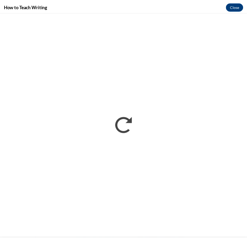
scroll to position [0, 0]
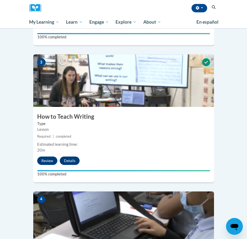
scroll to position [367, 0]
